Goal: Navigation & Orientation: Find specific page/section

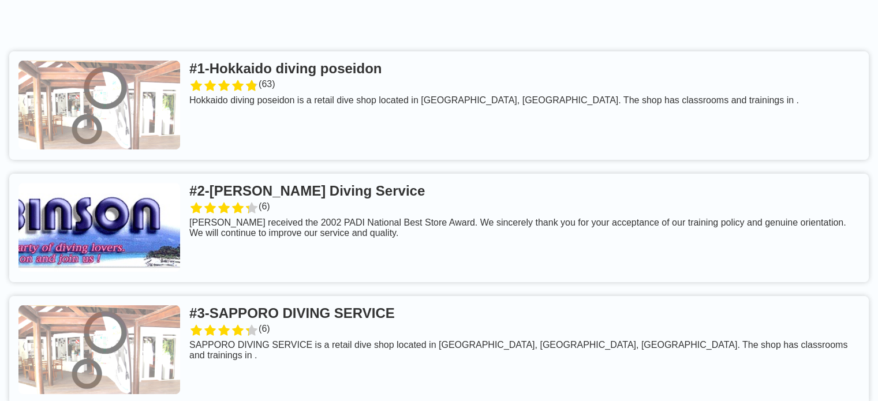
scroll to position [175, 0]
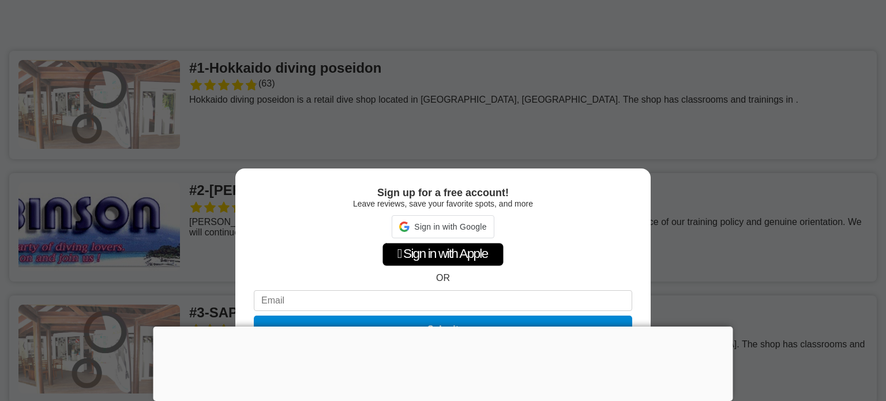
click at [623, 131] on div "Sign up for a free account! Leave reviews, save your favorite spots, and more S…" at bounding box center [443, 200] width 886 height 401
click at [499, 127] on div "Sign up for a free account! Leave reviews, save your favorite spots, and more …" at bounding box center [443, 200] width 886 height 401
click at [445, 327] on div at bounding box center [443, 327] width 580 height 0
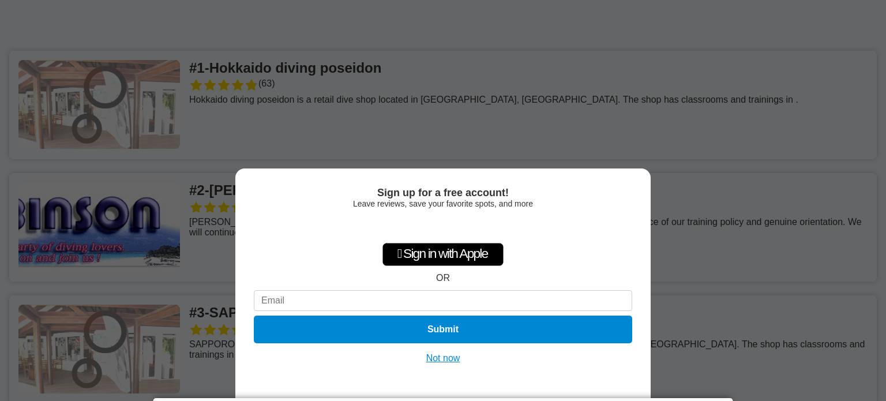
click at [447, 357] on button "Not now" at bounding box center [443, 359] width 41 height 12
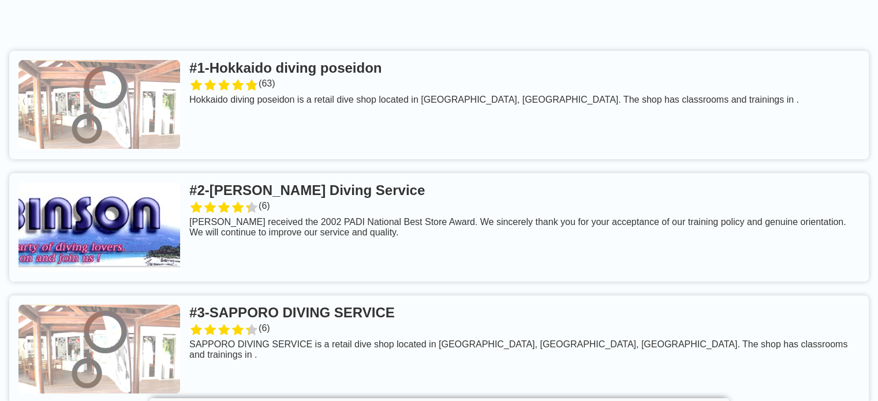
click at [265, 80] on link at bounding box center [438, 105] width 859 height 108
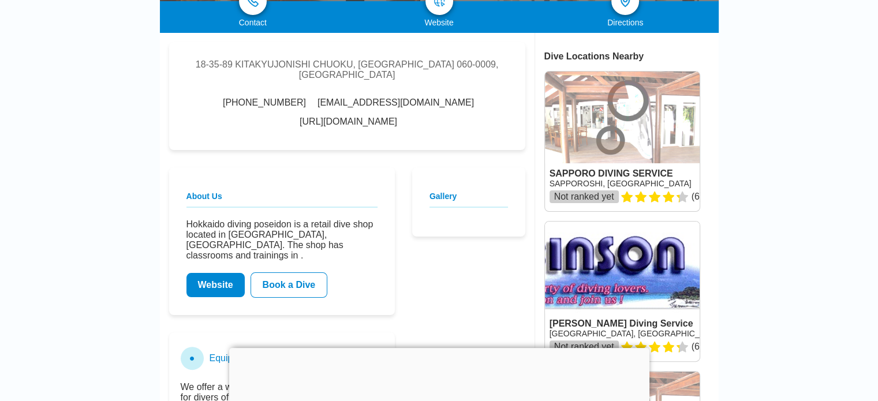
scroll to position [219, 0]
click at [299, 117] on link "[URL][DOMAIN_NAME]" at bounding box center [348, 122] width 98 height 10
